Goal: Transaction & Acquisition: Purchase product/service

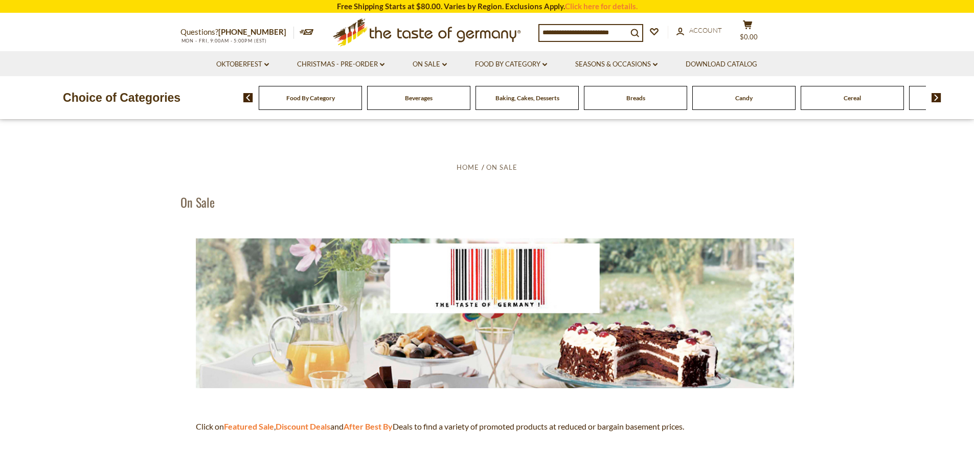
click at [579, 28] on input at bounding box center [584, 32] width 88 height 14
type input "********"
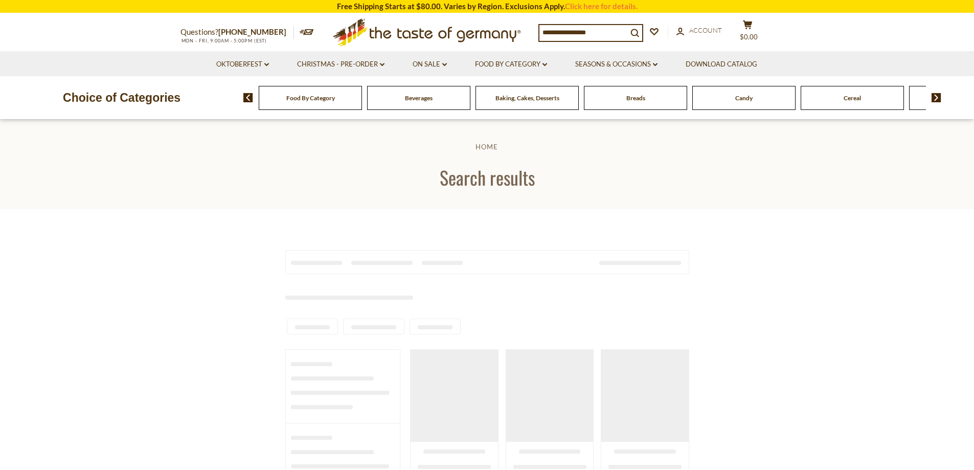
type input "********"
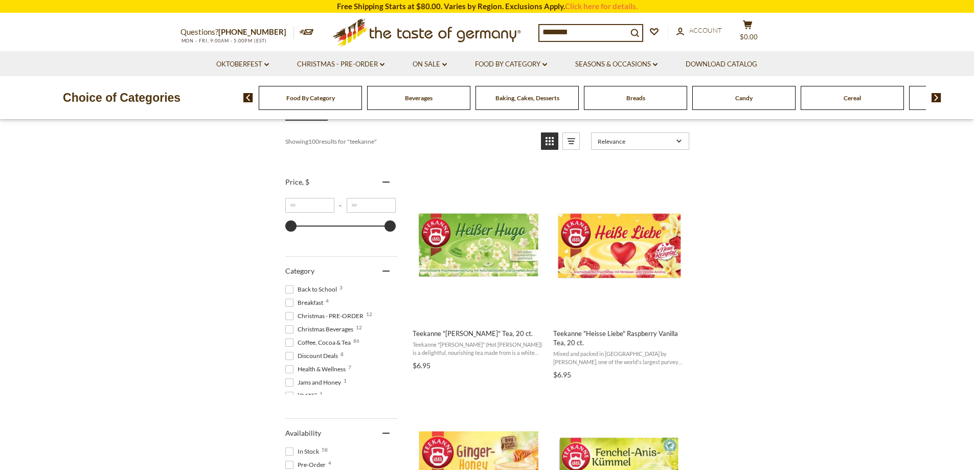
scroll to position [153, 0]
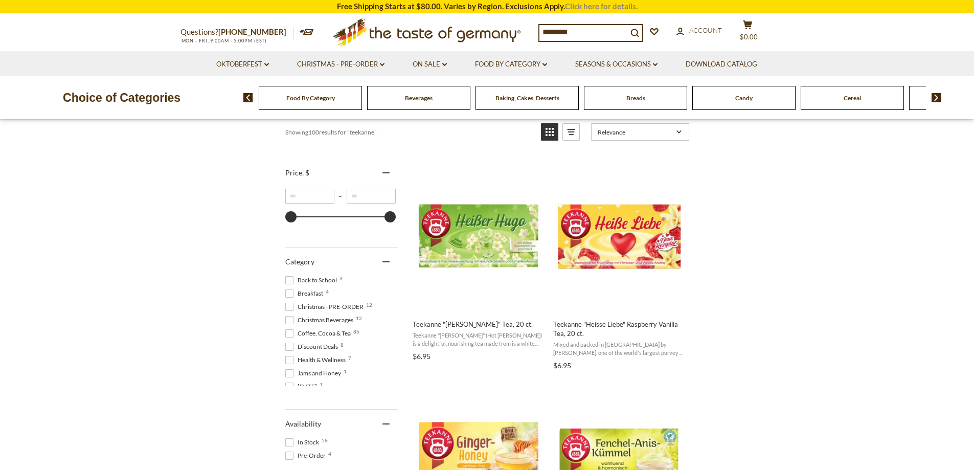
click at [611, 7] on link "Click here for details." at bounding box center [601, 6] width 73 height 9
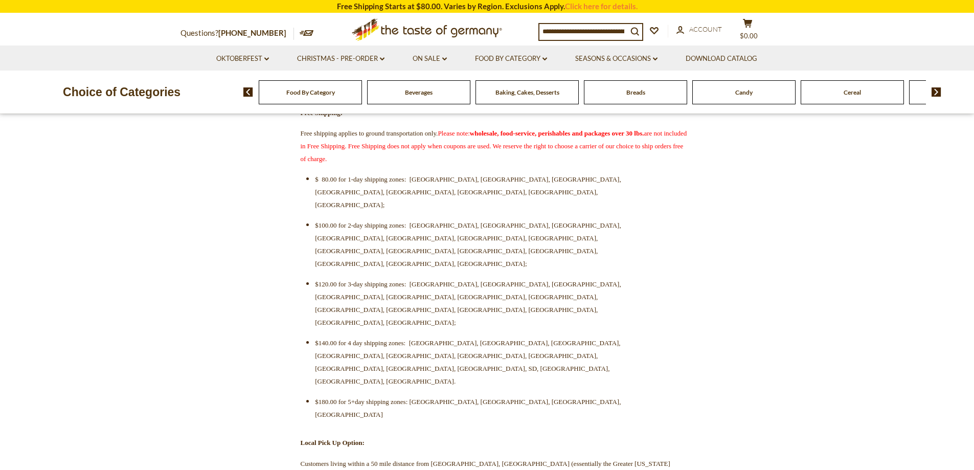
scroll to position [358, 0]
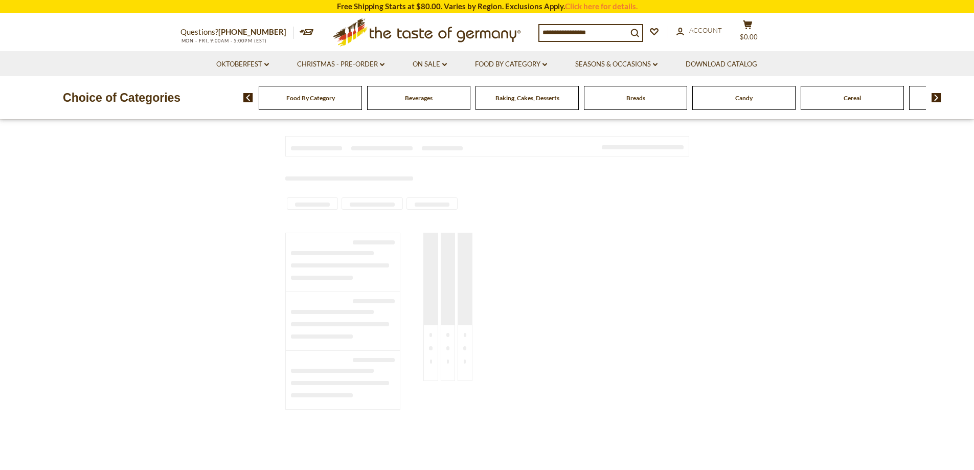
type input "********"
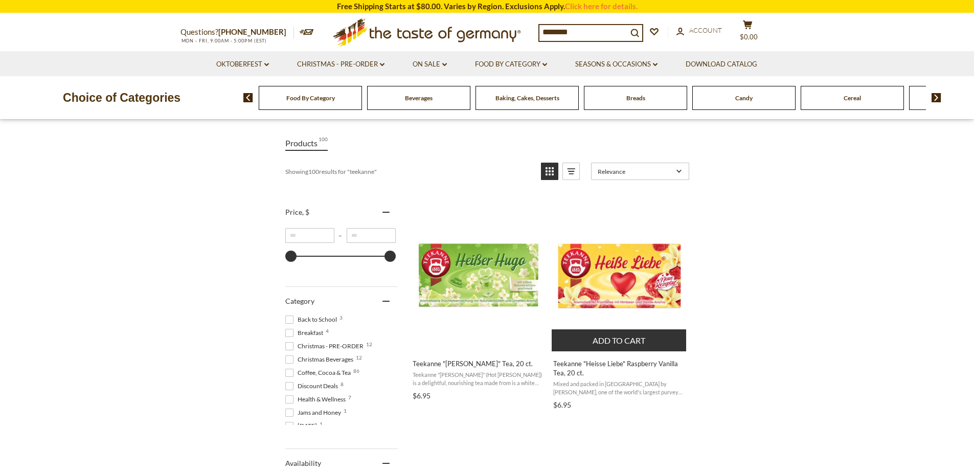
scroll to position [153, 0]
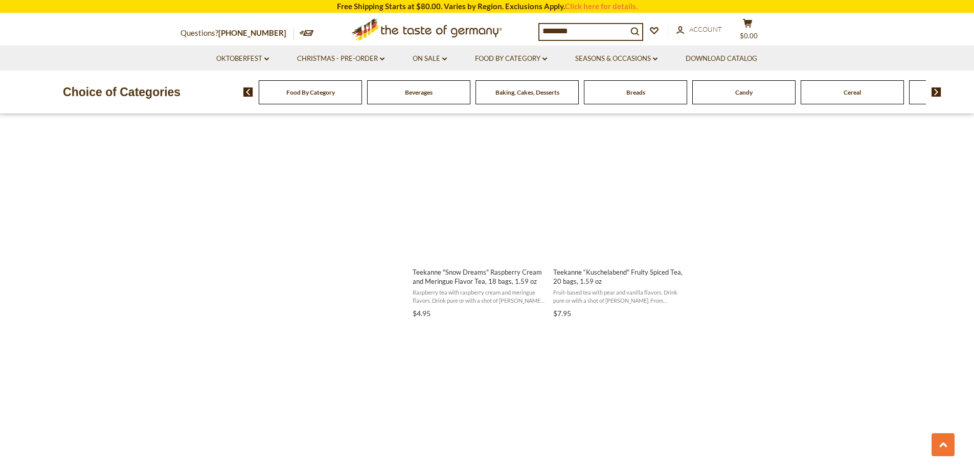
scroll to position [1739, 0]
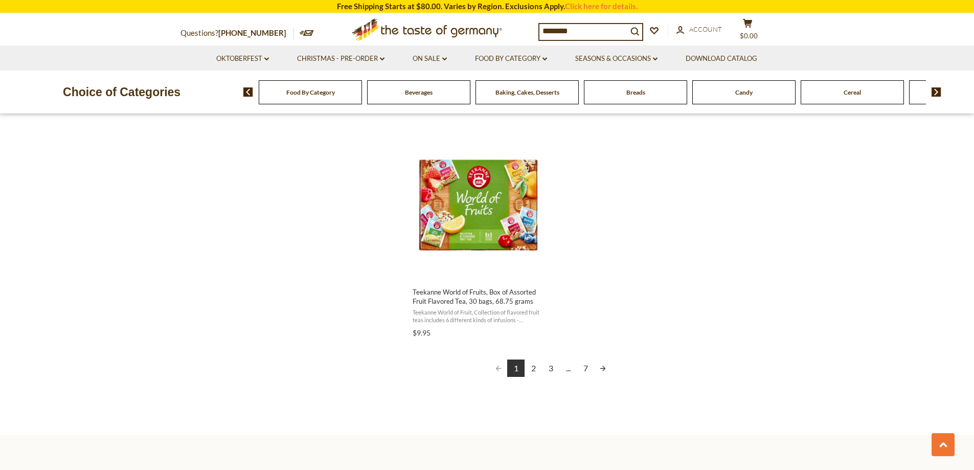
click at [538, 360] on link "2" at bounding box center [533, 368] width 17 height 17
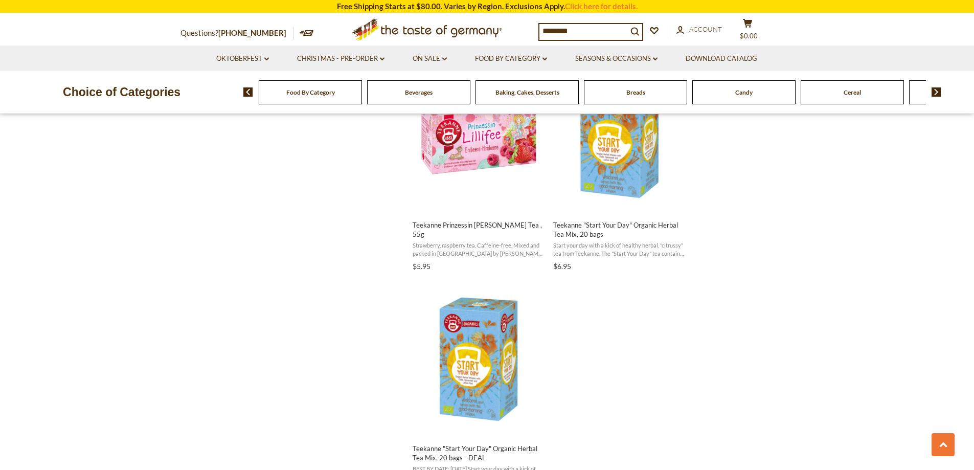
scroll to position [1739, 0]
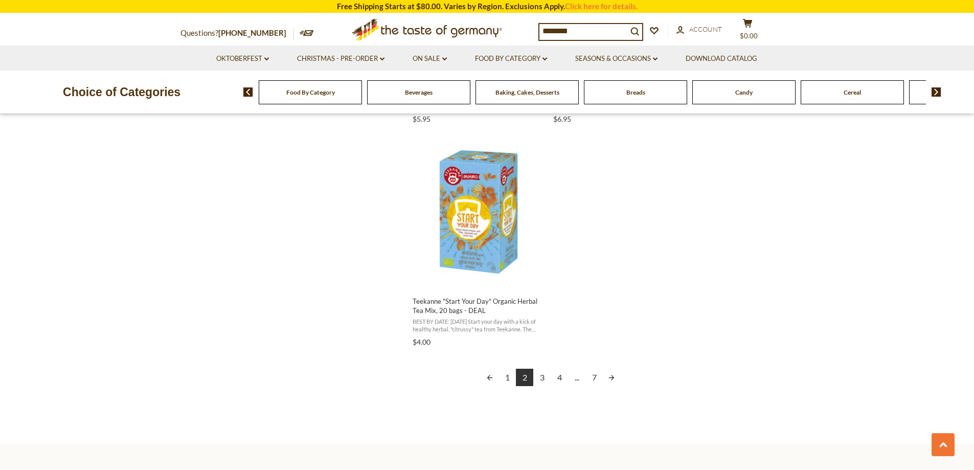
click at [544, 377] on link "3" at bounding box center [542, 377] width 17 height 17
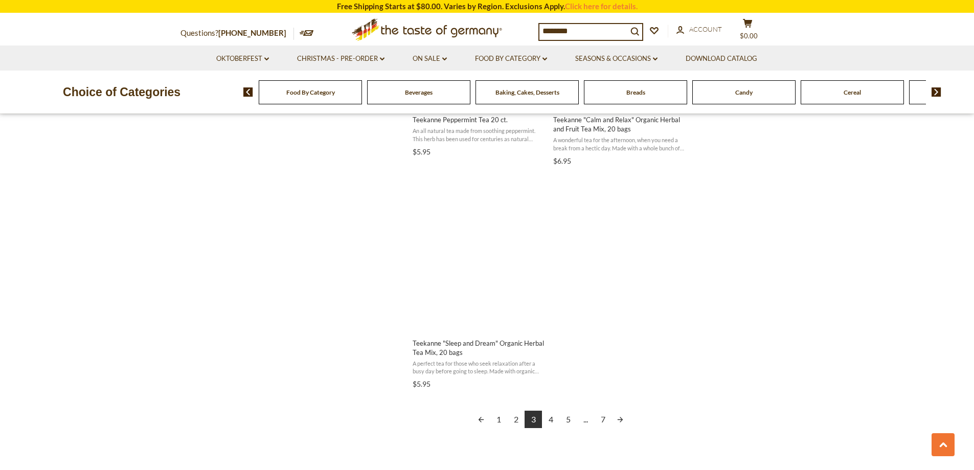
scroll to position [1790, 0]
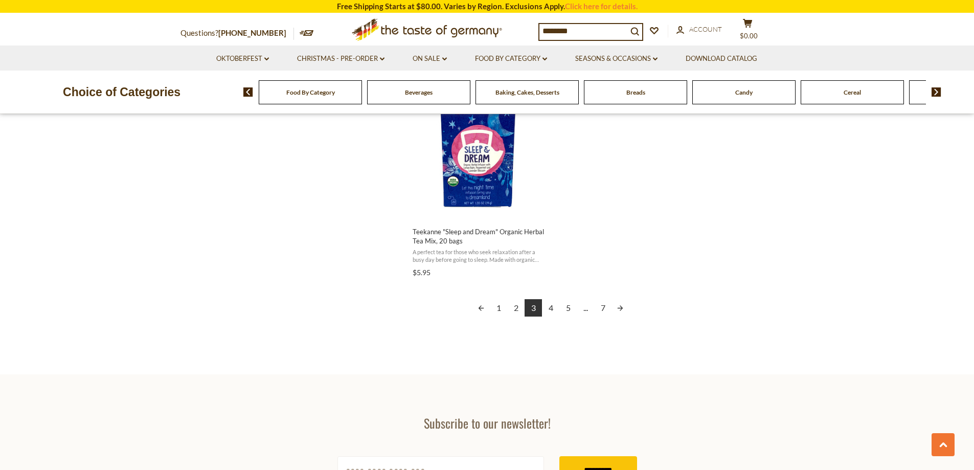
click at [548, 309] on link "4" at bounding box center [550, 307] width 17 height 17
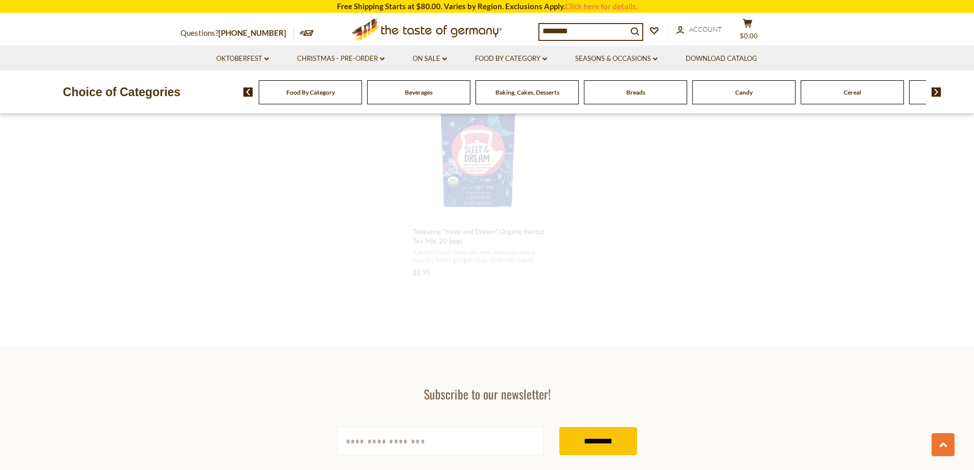
scroll to position [579, 0]
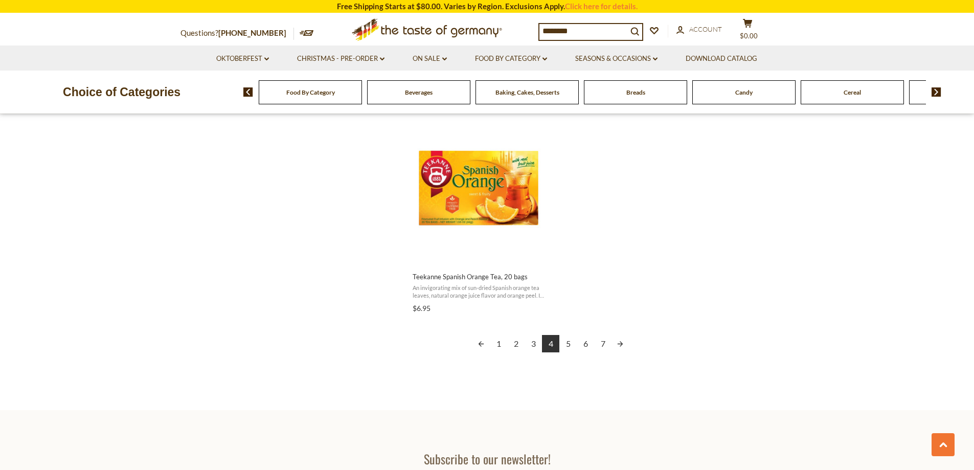
scroll to position [1739, 0]
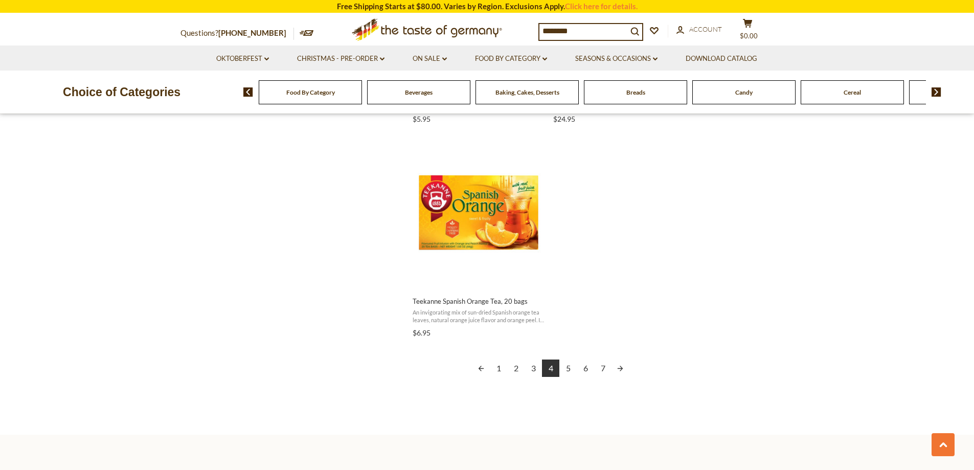
click at [570, 370] on link "5" at bounding box center [568, 368] width 17 height 17
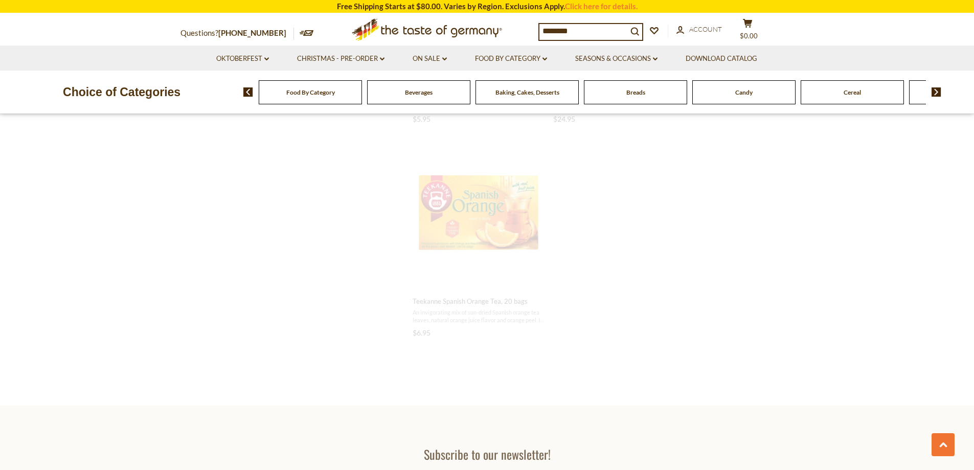
scroll to position [938, 0]
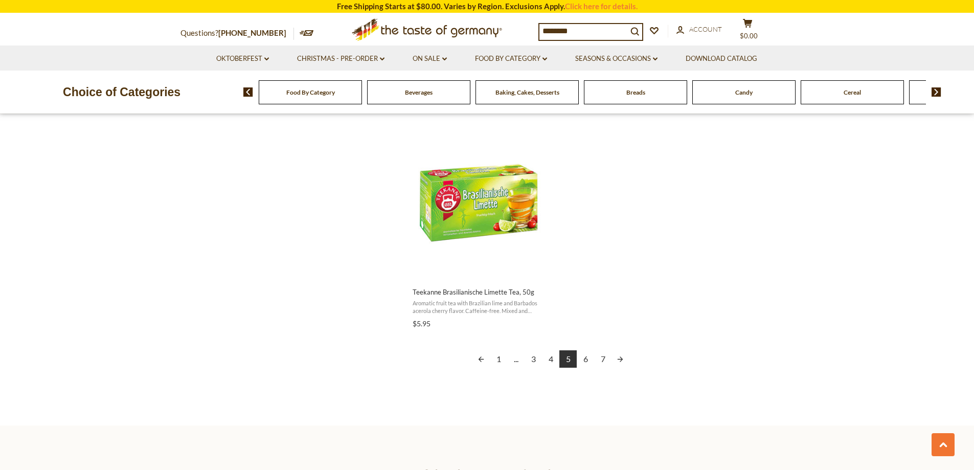
scroll to position [1739, 0]
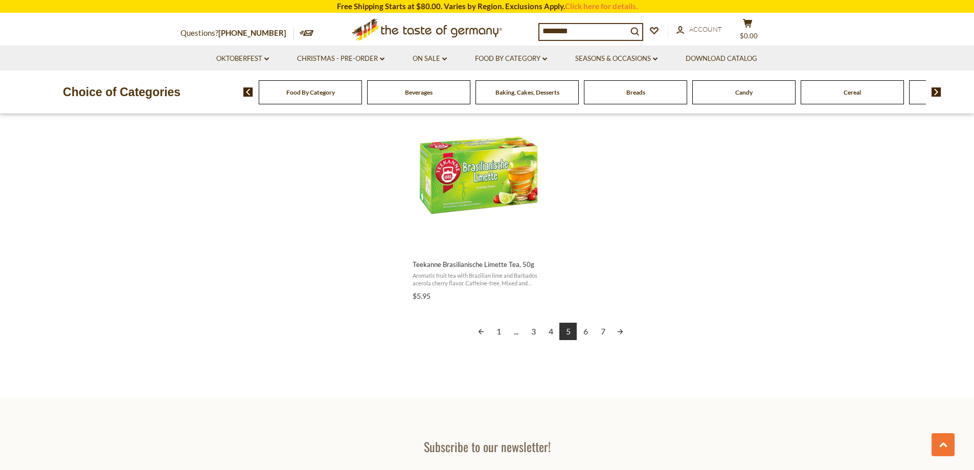
click at [584, 327] on link "6" at bounding box center [585, 331] width 17 height 17
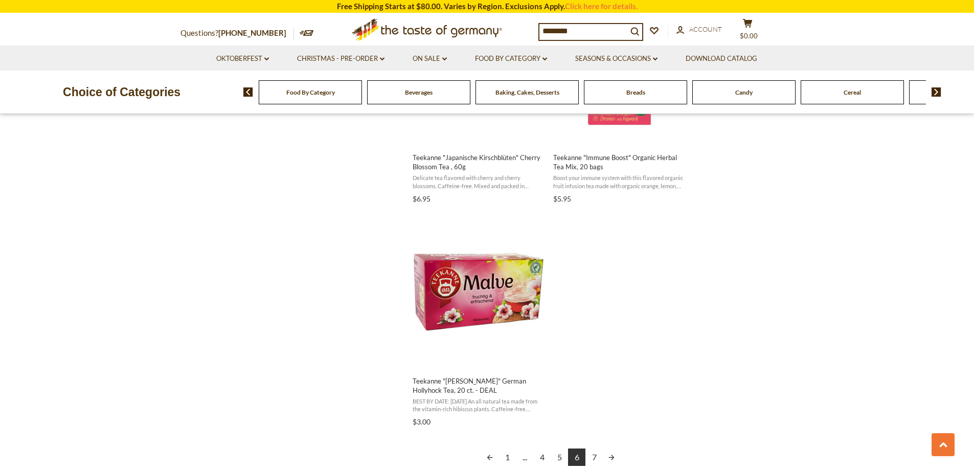
scroll to position [1637, 0]
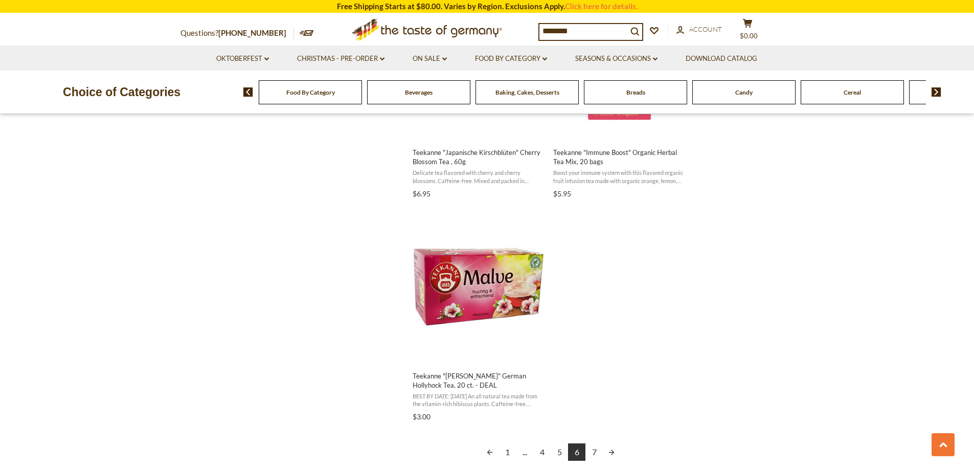
click at [597, 443] on link "7" at bounding box center [594, 451] width 17 height 17
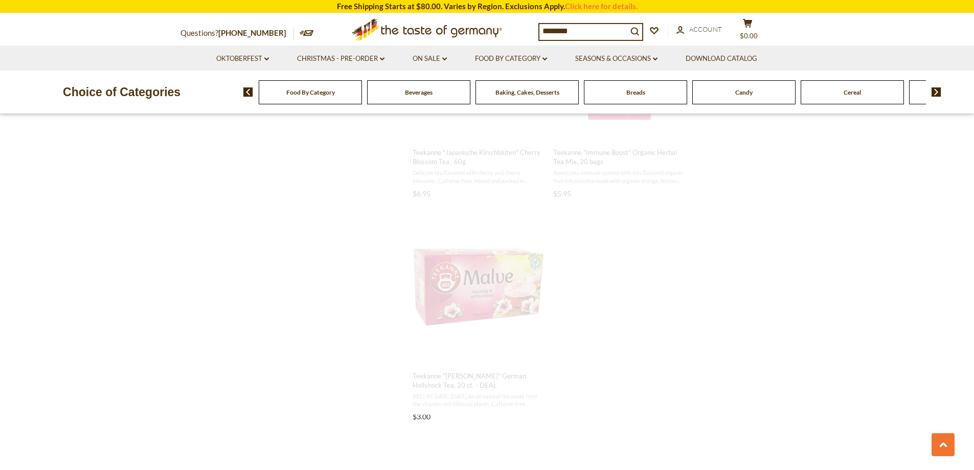
scroll to position [517, 0]
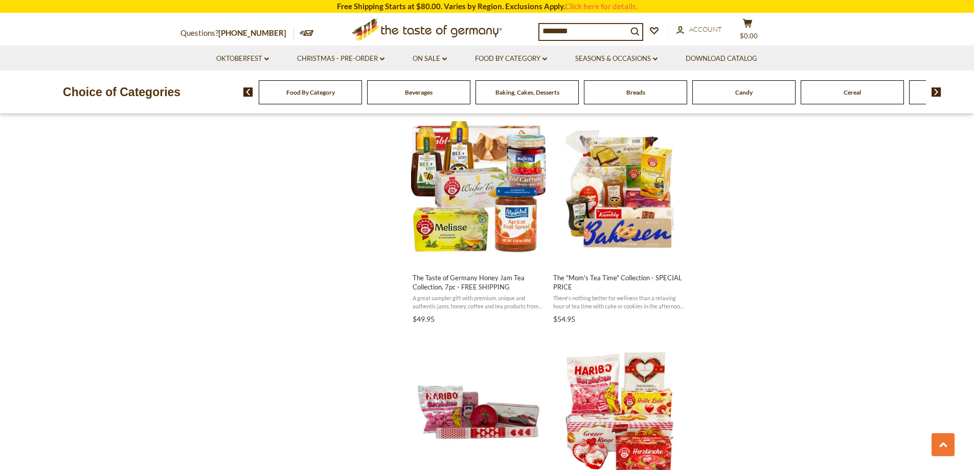
scroll to position [1074, 0]
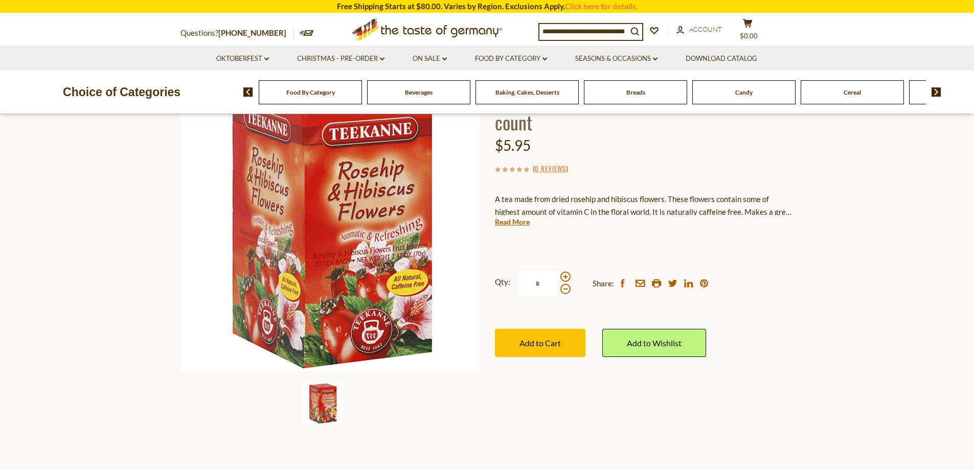
scroll to position [102, 0]
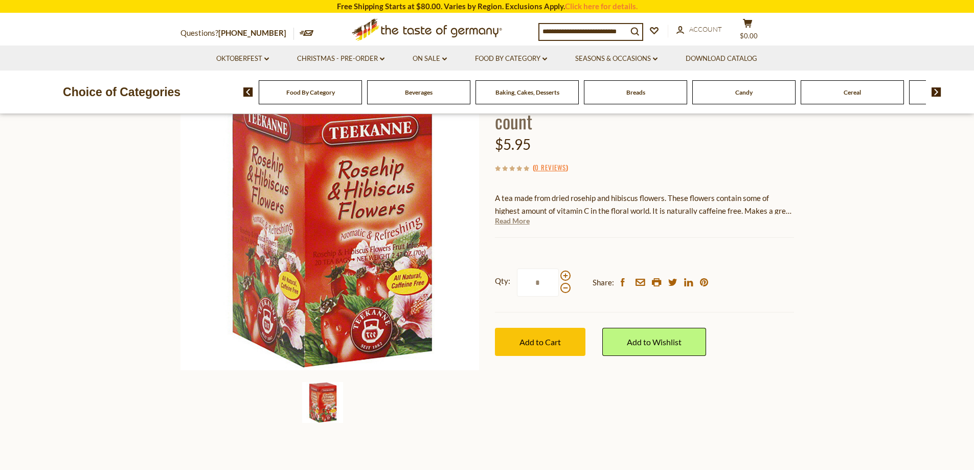
click at [510, 220] on link "Read More" at bounding box center [512, 221] width 35 height 10
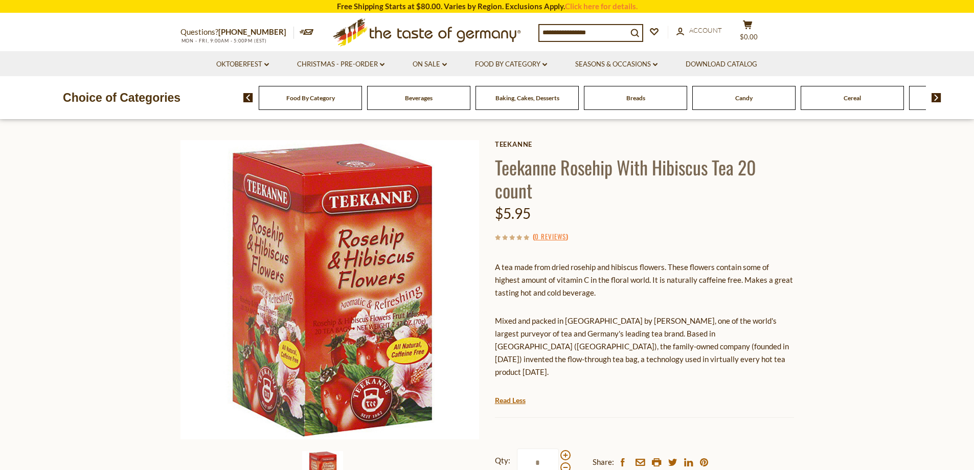
scroll to position [51, 0]
